Goal: Information Seeking & Learning: Learn about a topic

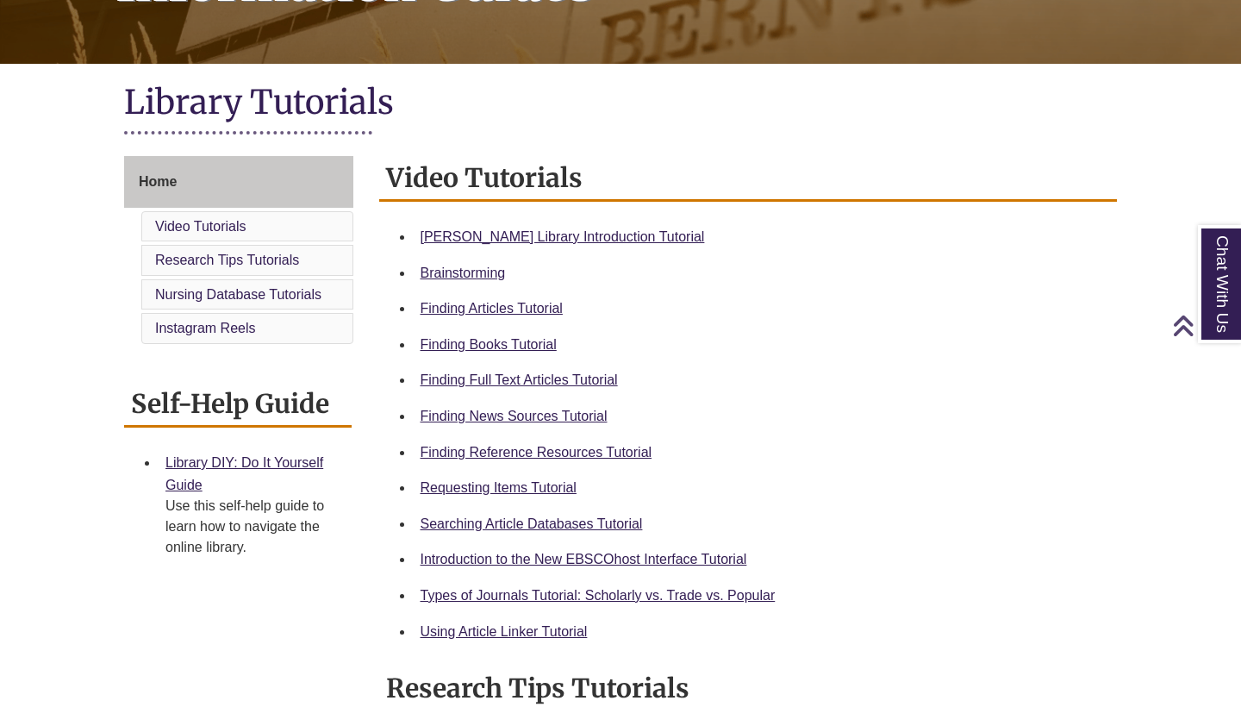
scroll to position [331, 0]
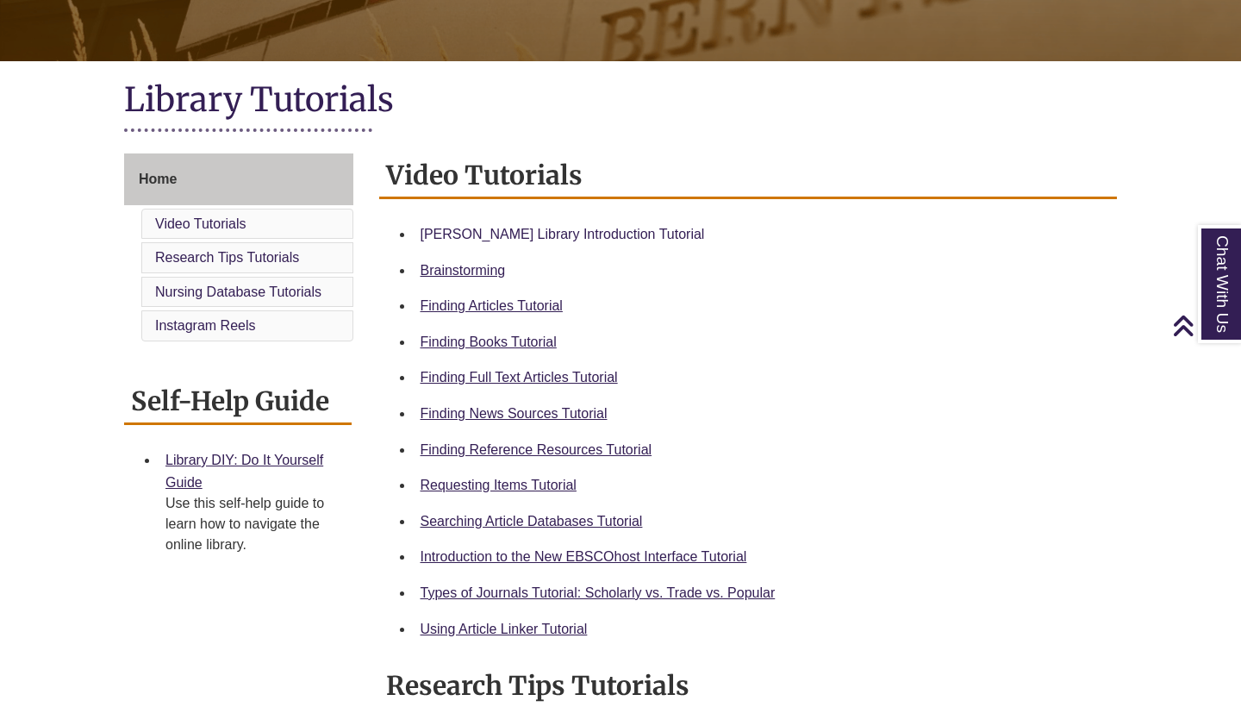
click at [613, 230] on link "[PERSON_NAME] Library Introduction Tutorial" at bounding box center [563, 234] width 284 height 15
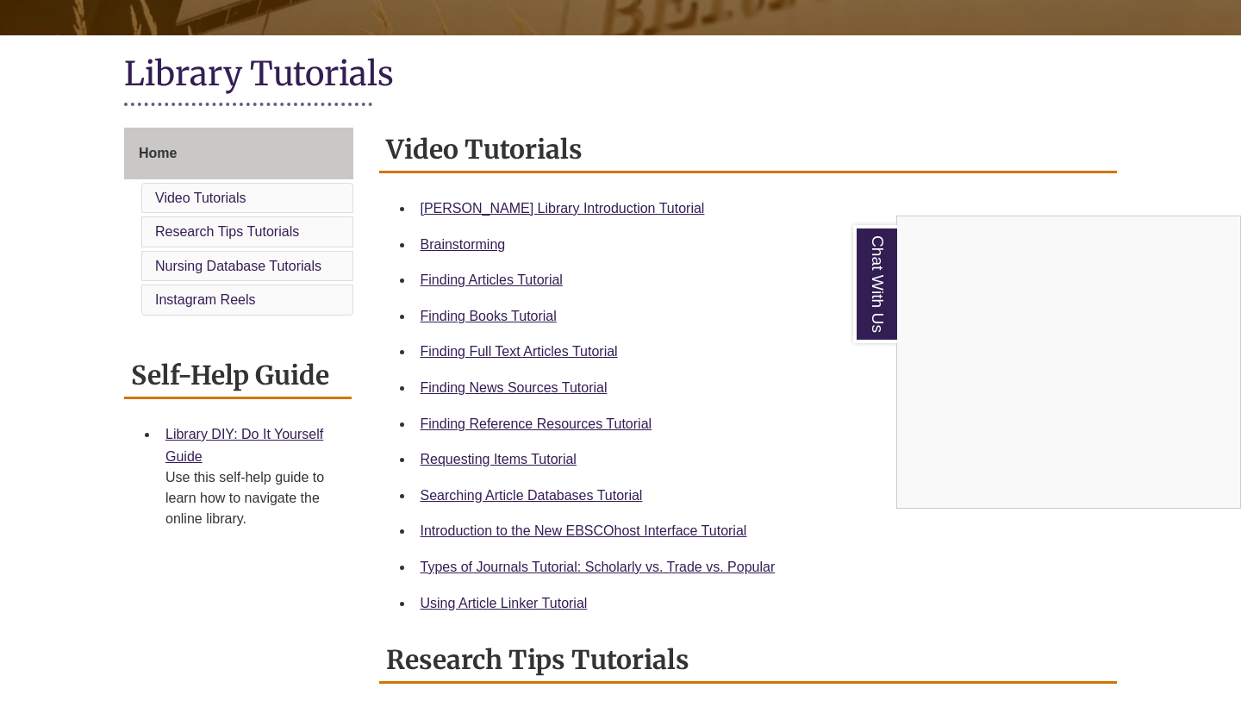
scroll to position [240, 0]
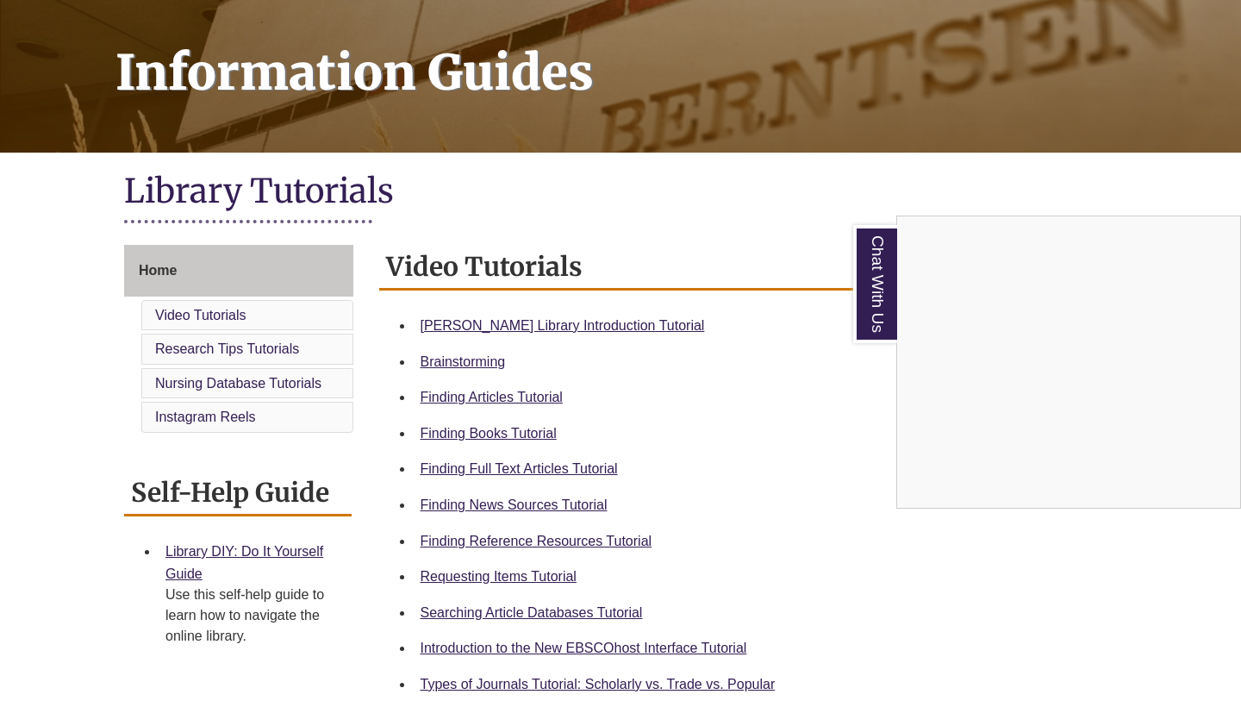
click at [559, 321] on div "Chat With Us" at bounding box center [620, 353] width 1241 height 707
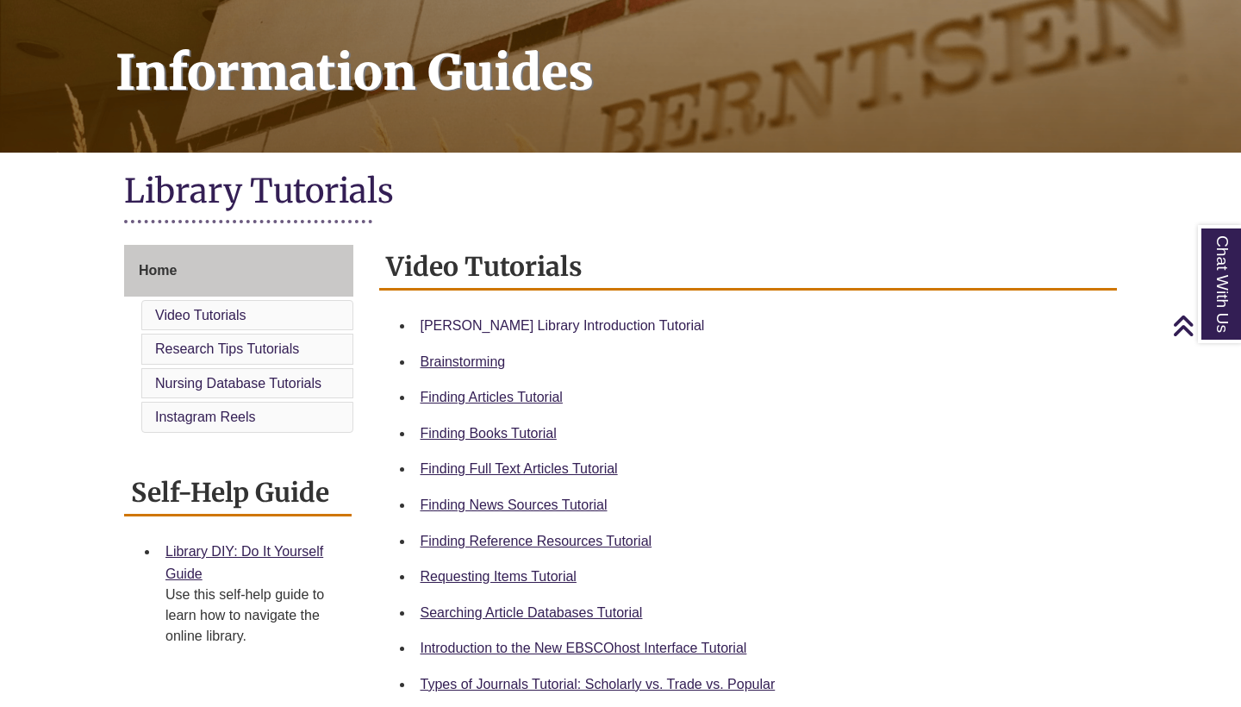
click at [559, 321] on link "[PERSON_NAME] Library Introduction Tutorial" at bounding box center [563, 325] width 284 height 15
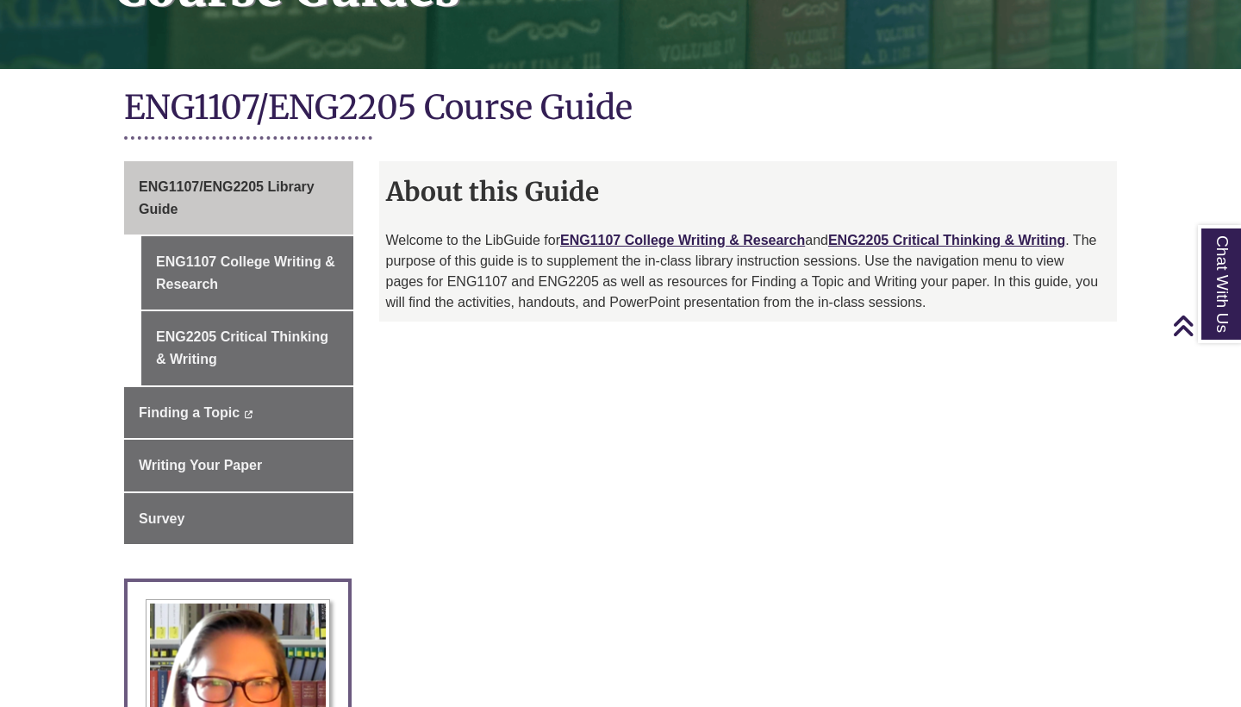
scroll to position [325, 0]
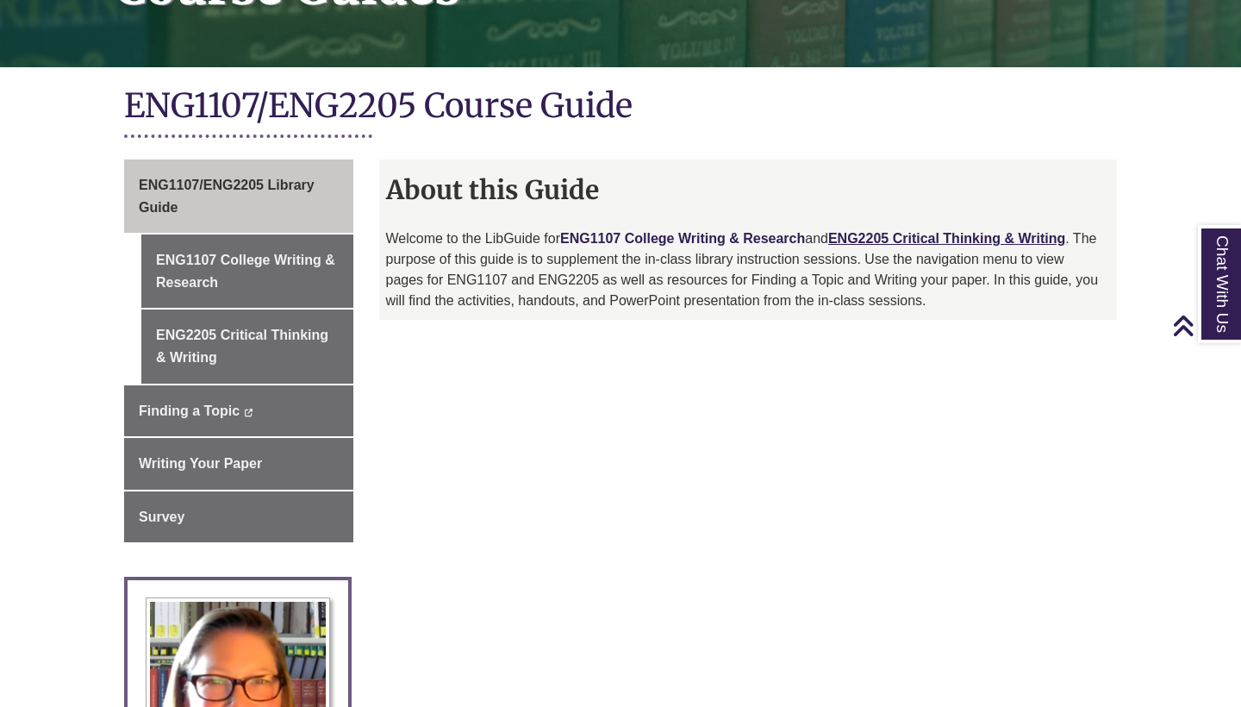
click at [653, 231] on link "ENG1107 College Writing & Research" at bounding box center [682, 238] width 245 height 15
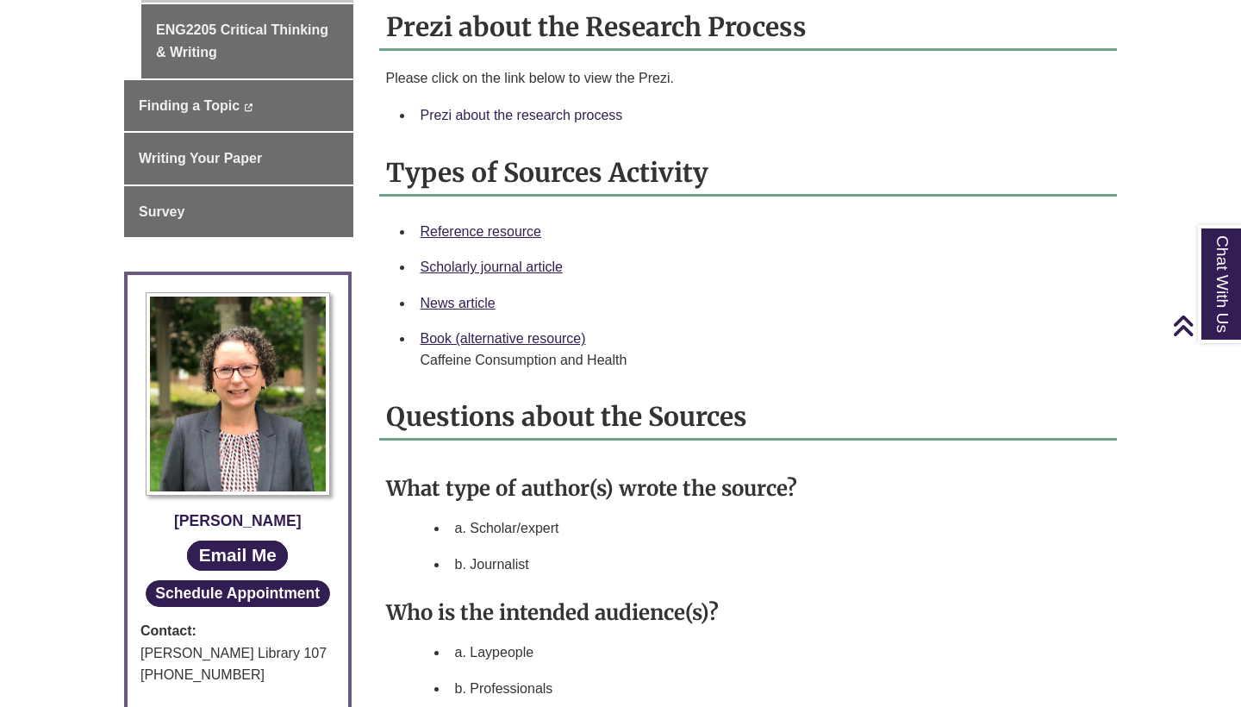
scroll to position [633, 0]
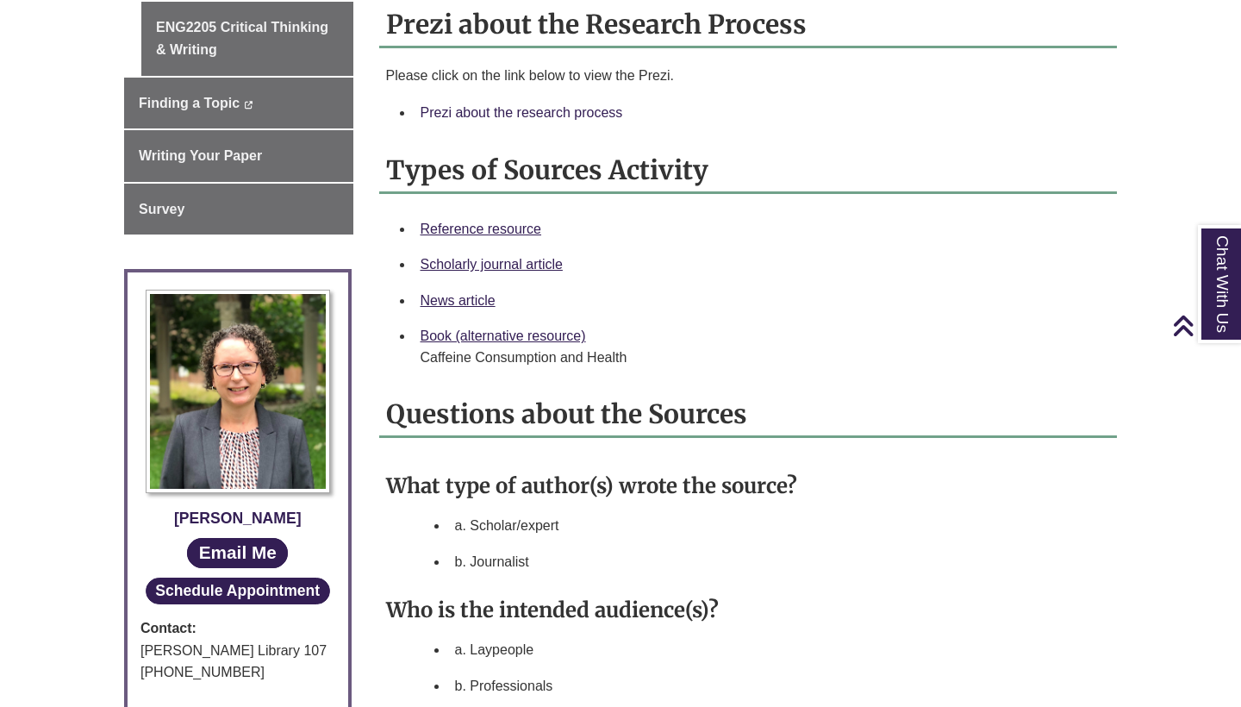
click at [591, 112] on link "Prezi about the research process" at bounding box center [522, 112] width 203 height 15
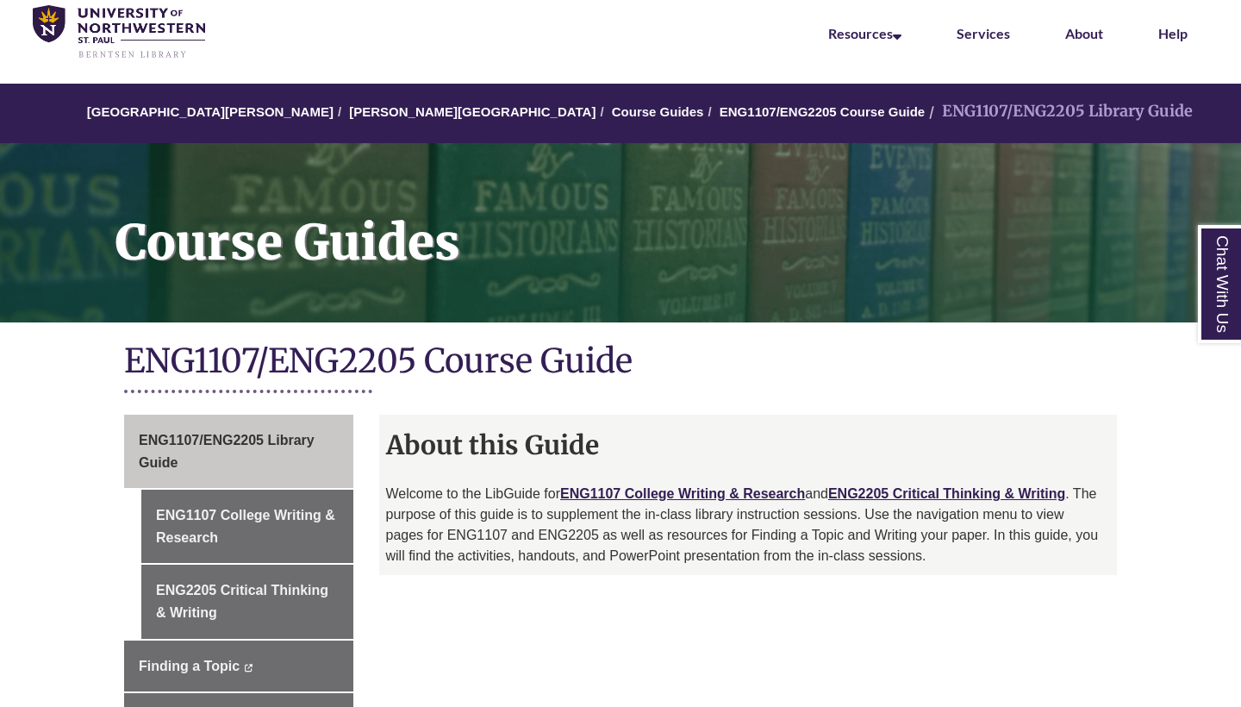
scroll to position [75, 0]
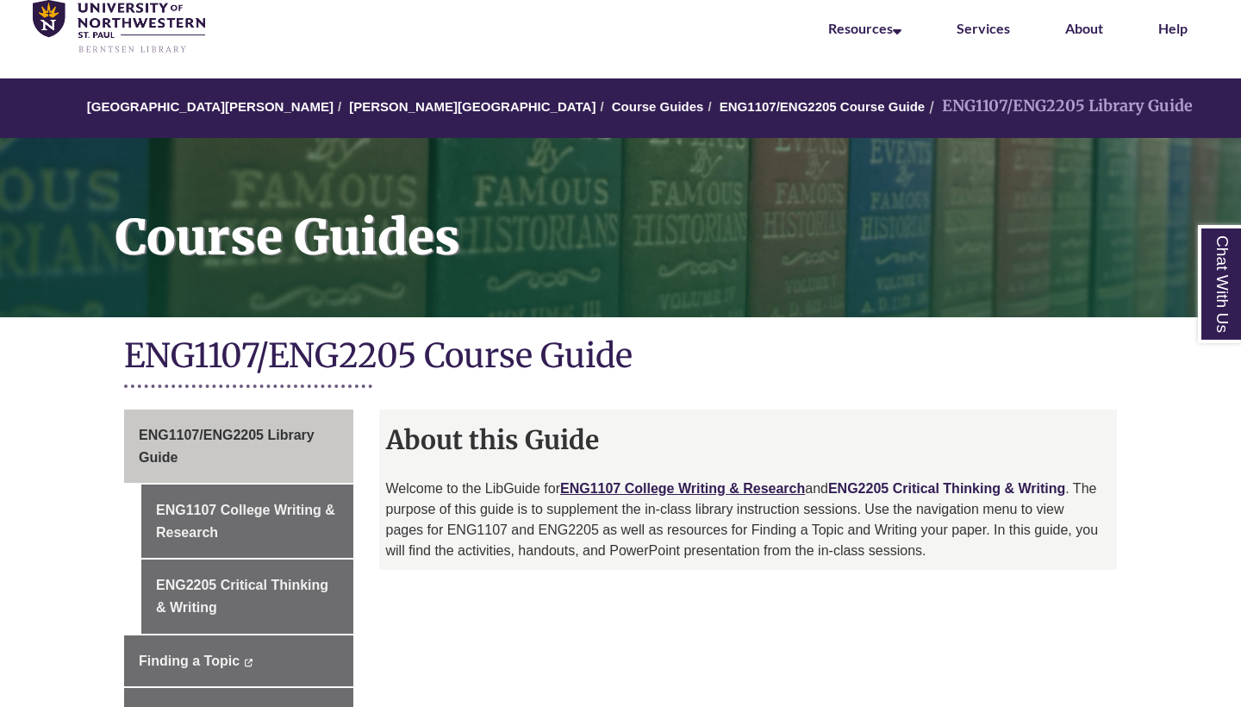
click at [879, 482] on link "ENG2205 Critical Thinking & Writing" at bounding box center [946, 488] width 237 height 15
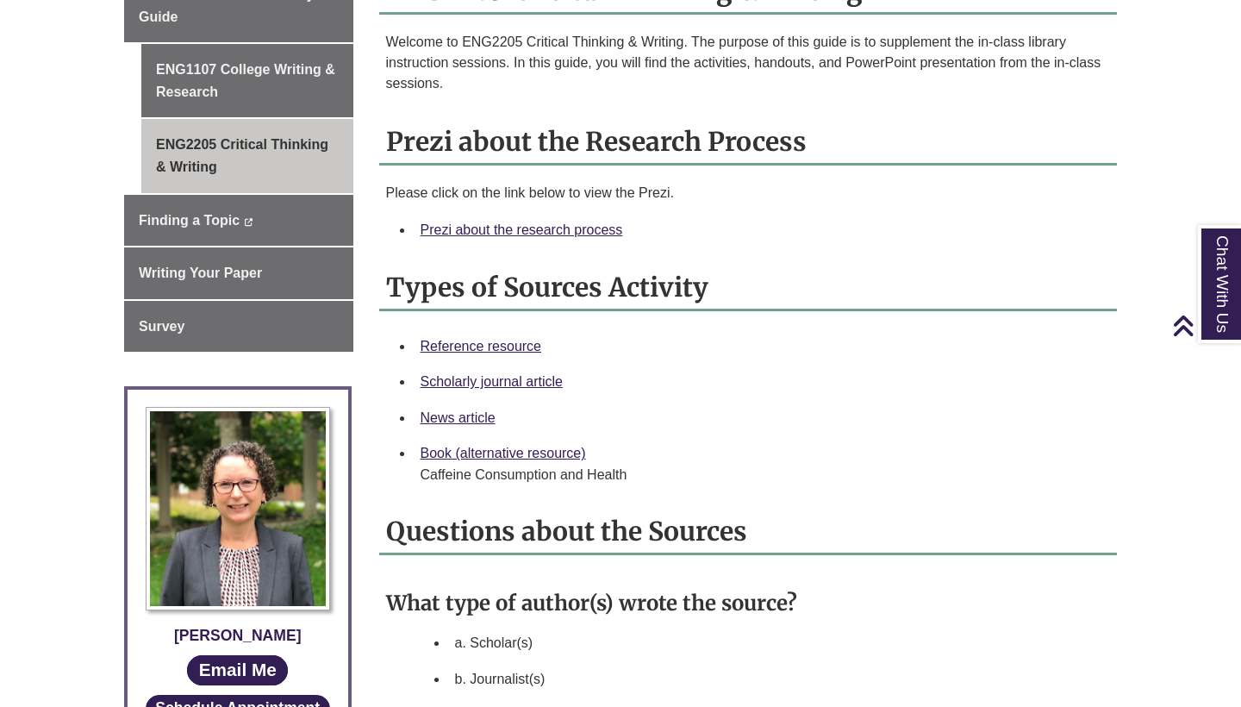
scroll to position [502, 0]
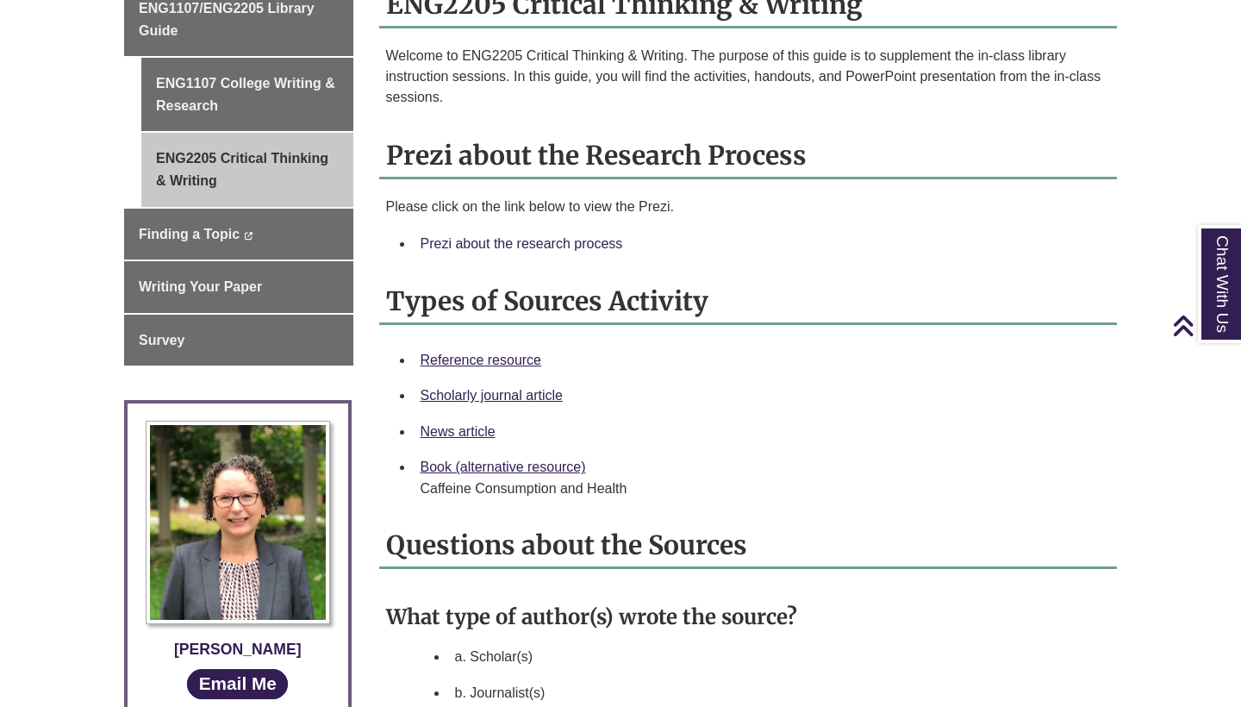
click at [603, 248] on link "Prezi about the research process" at bounding box center [522, 243] width 203 height 15
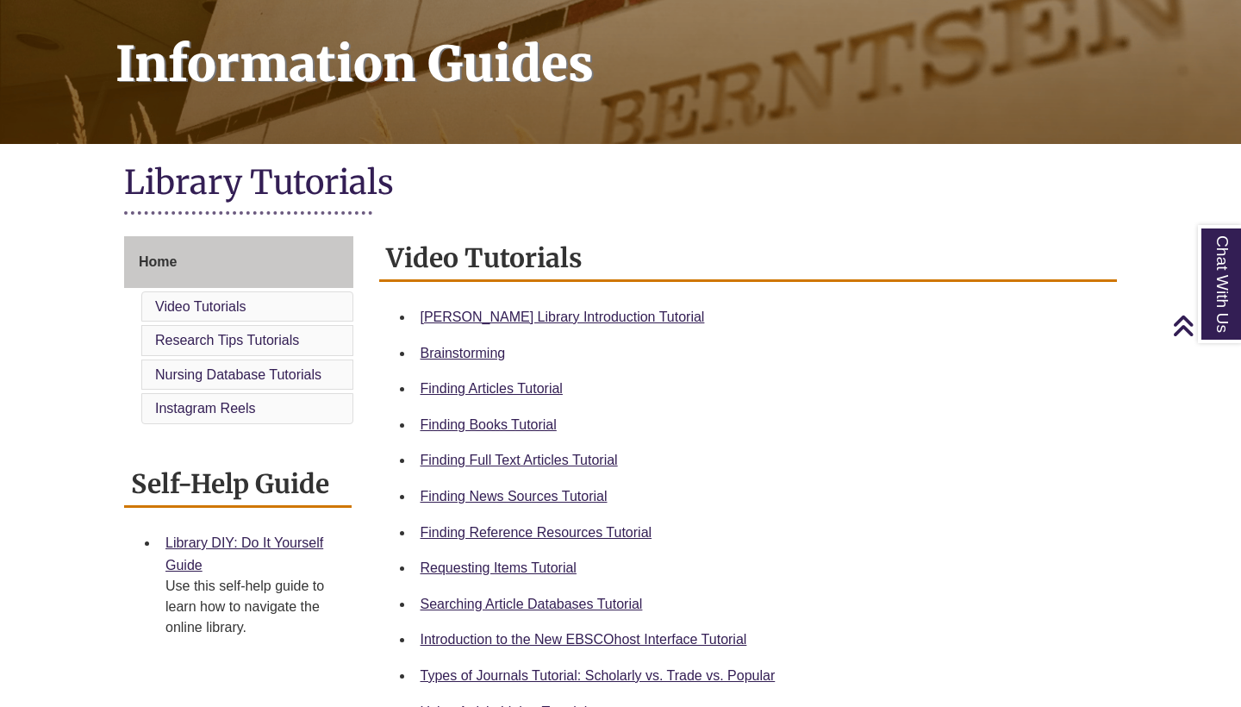
scroll to position [250, 0]
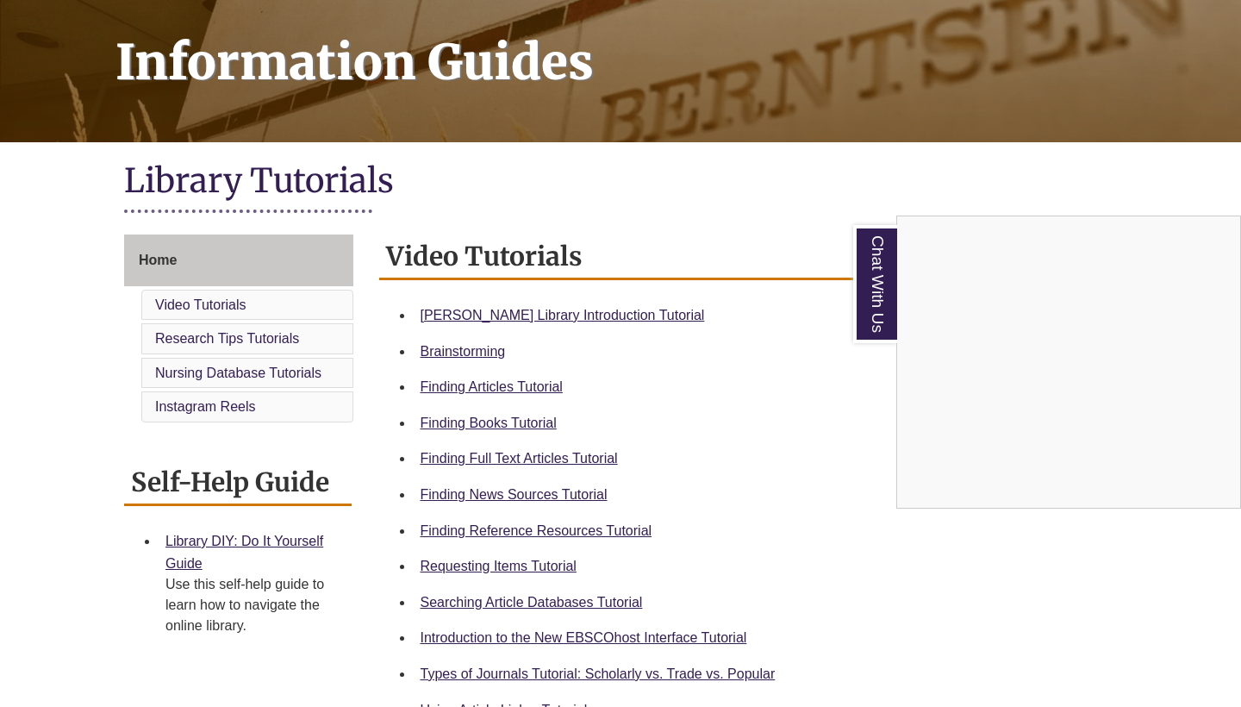
click at [565, 526] on div "Chat With Us" at bounding box center [620, 353] width 1241 height 707
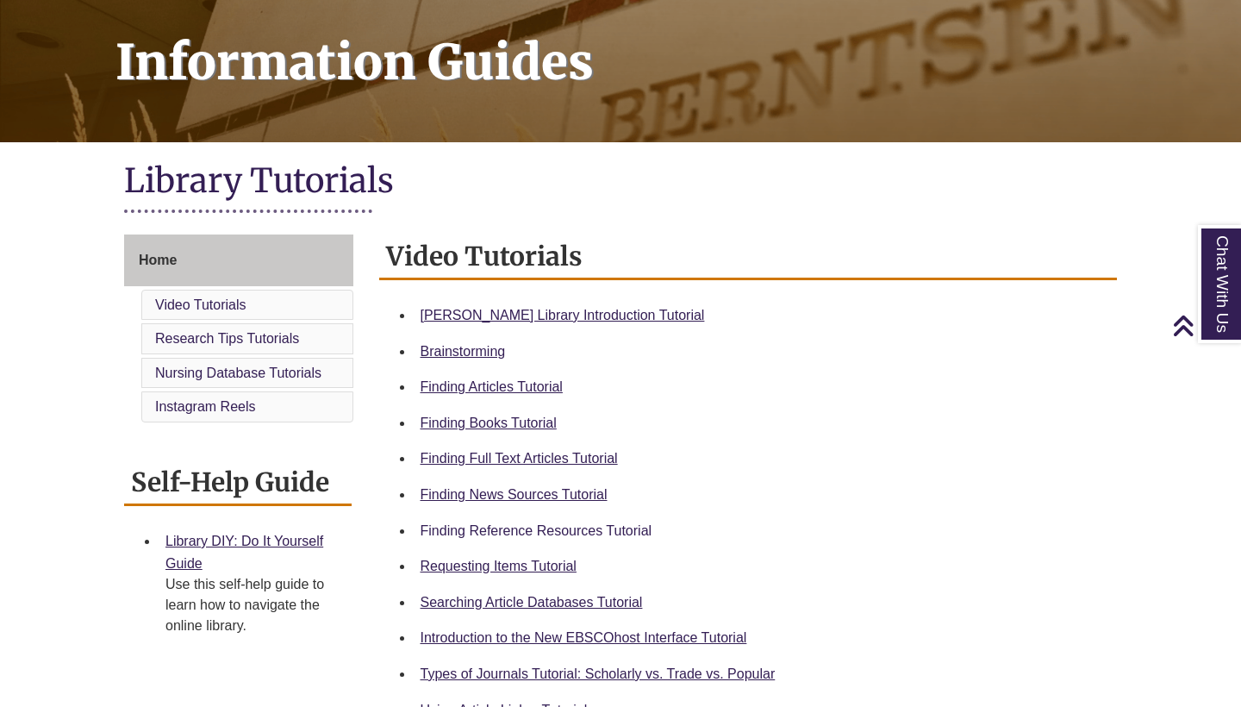
click at [568, 526] on link "Finding Reference Resources Tutorial" at bounding box center [537, 530] width 232 height 15
